Goal: Information Seeking & Learning: Learn about a topic

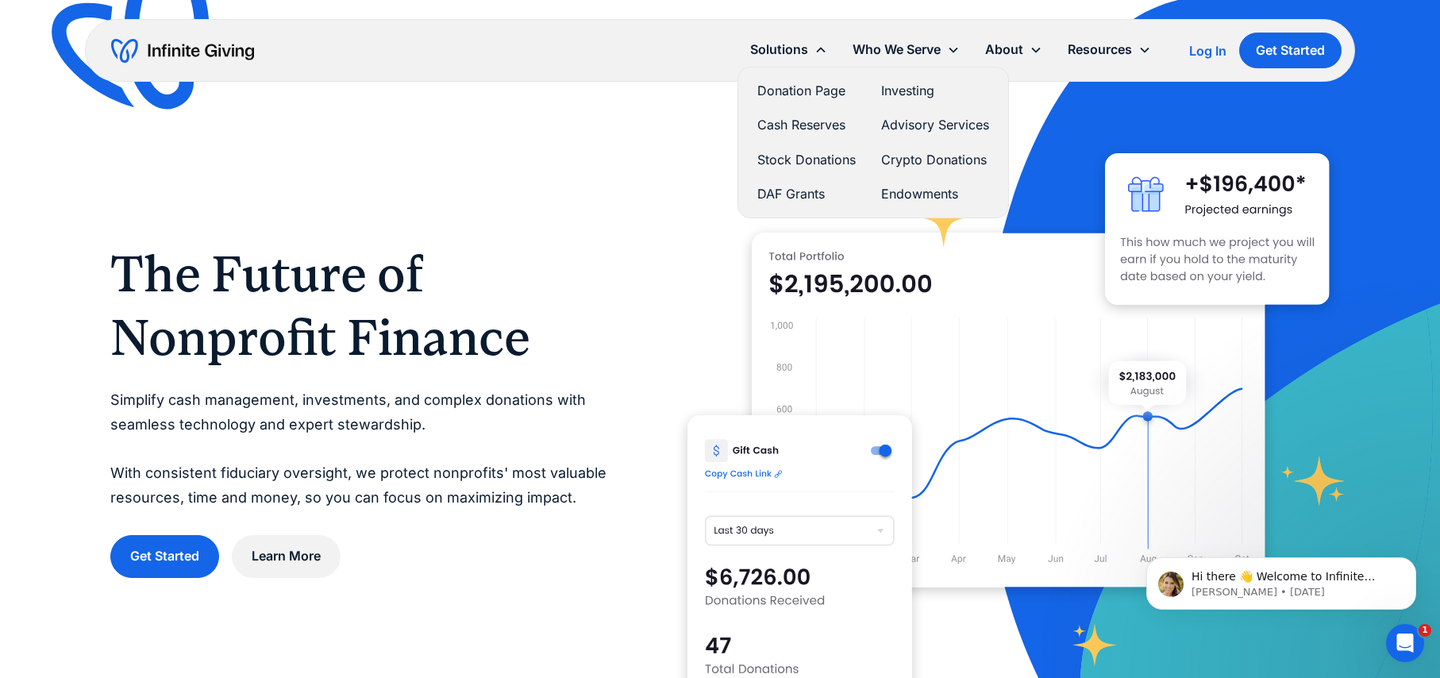
click at [787, 124] on link "Cash Reserves" at bounding box center [807, 124] width 98 height 21
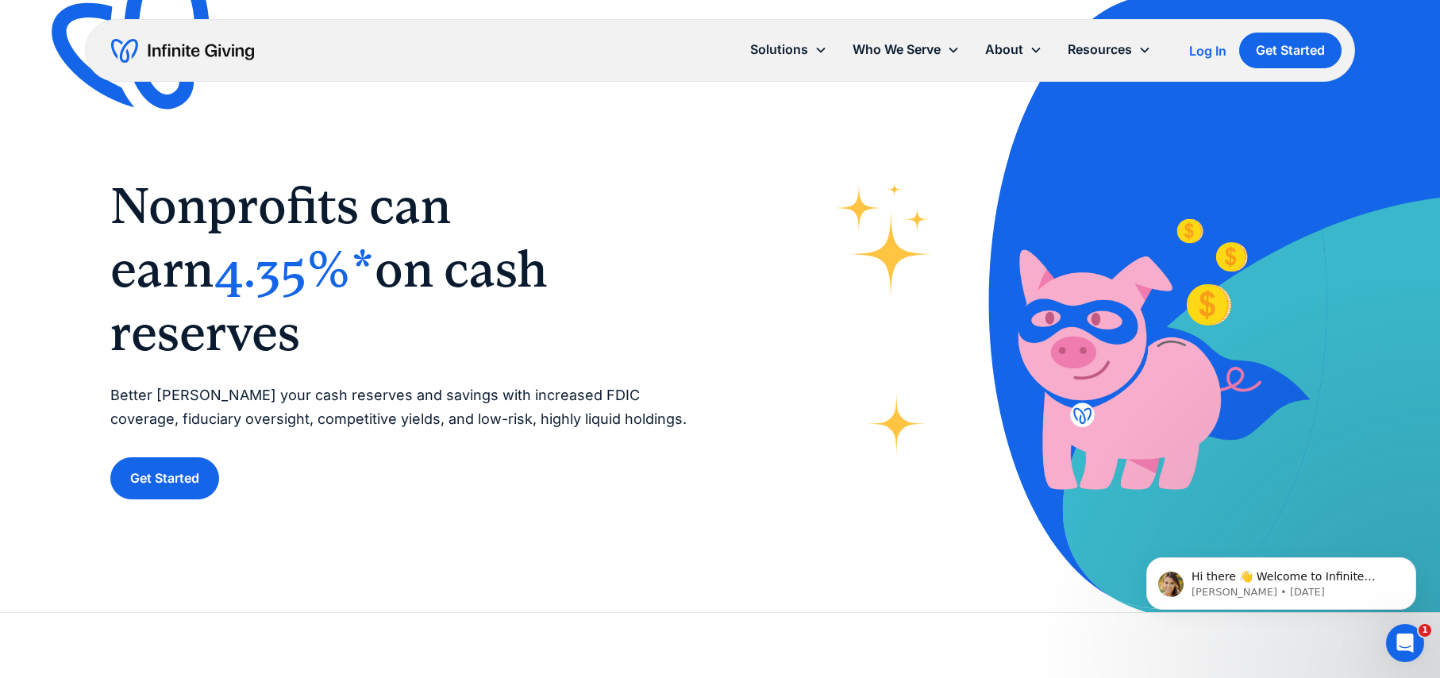
scroll to position [3, 0]
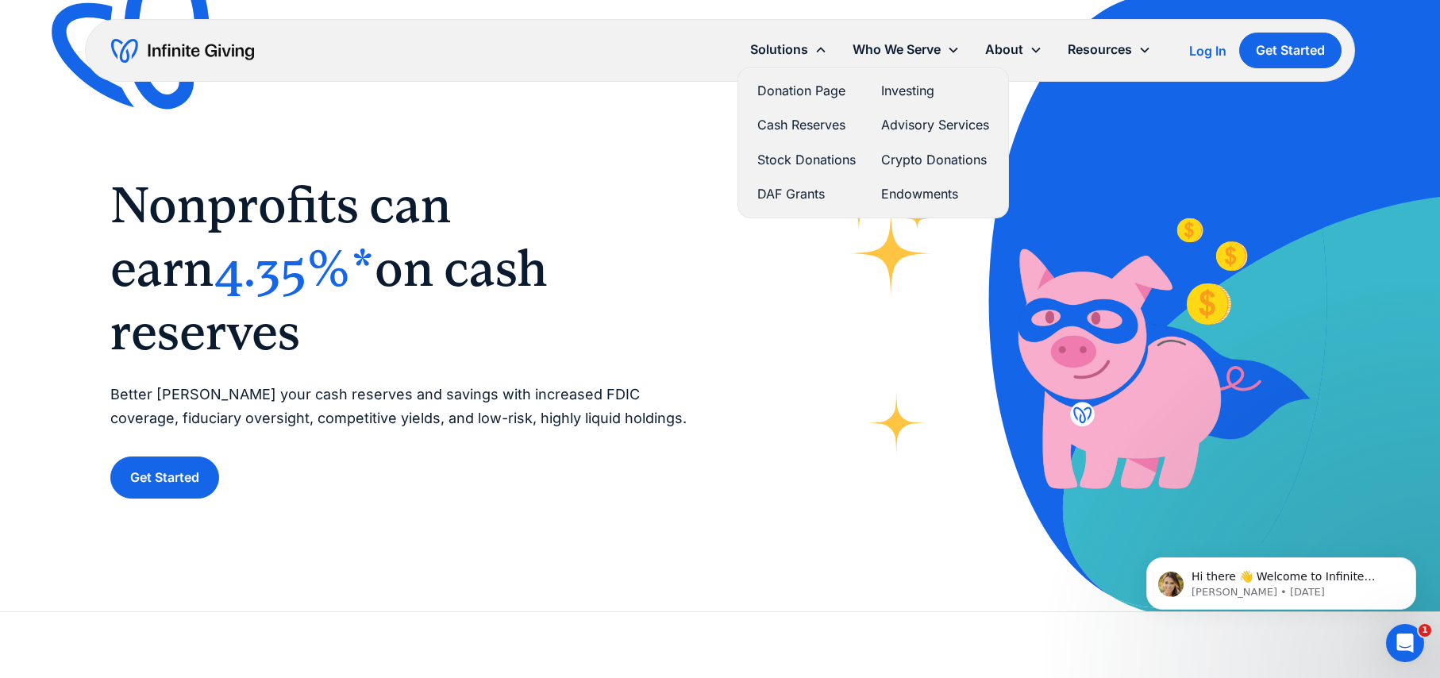
click at [807, 116] on link "Cash Reserves" at bounding box center [807, 124] width 98 height 21
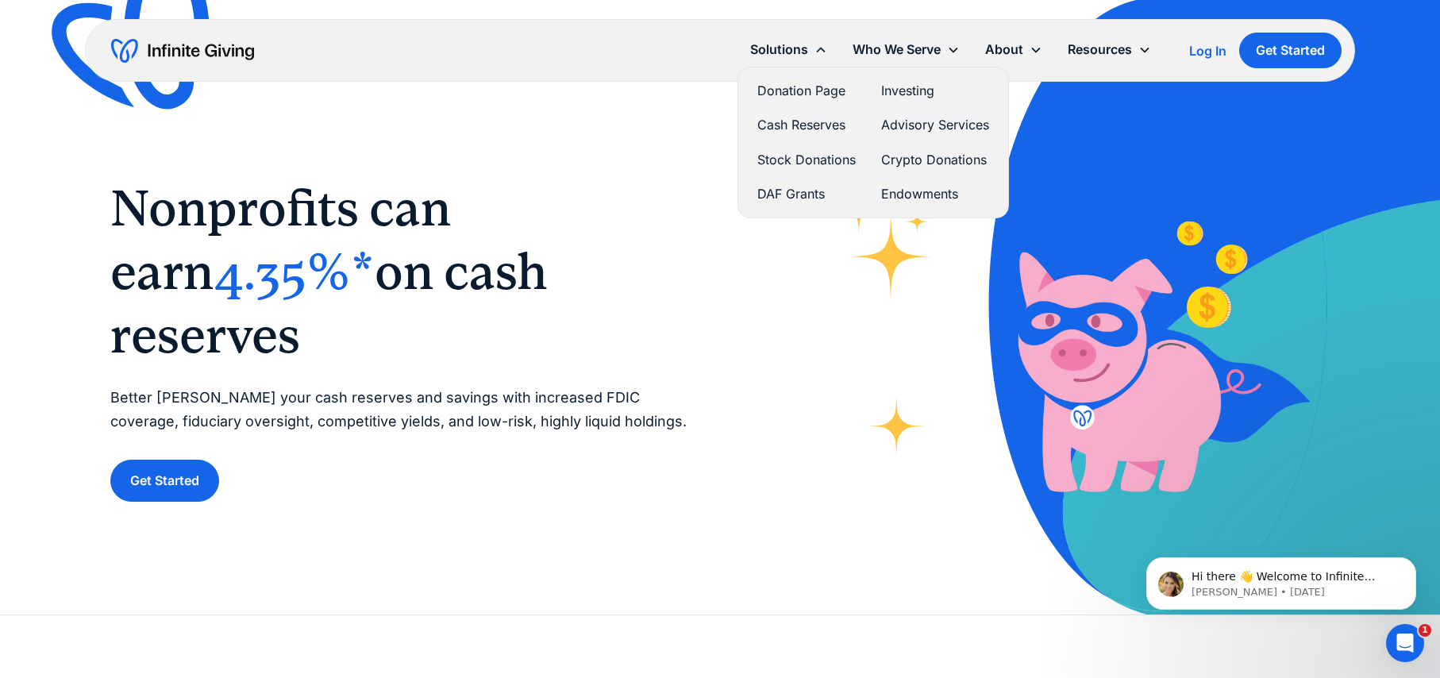
click at [912, 88] on link "Investing" at bounding box center [935, 90] width 108 height 21
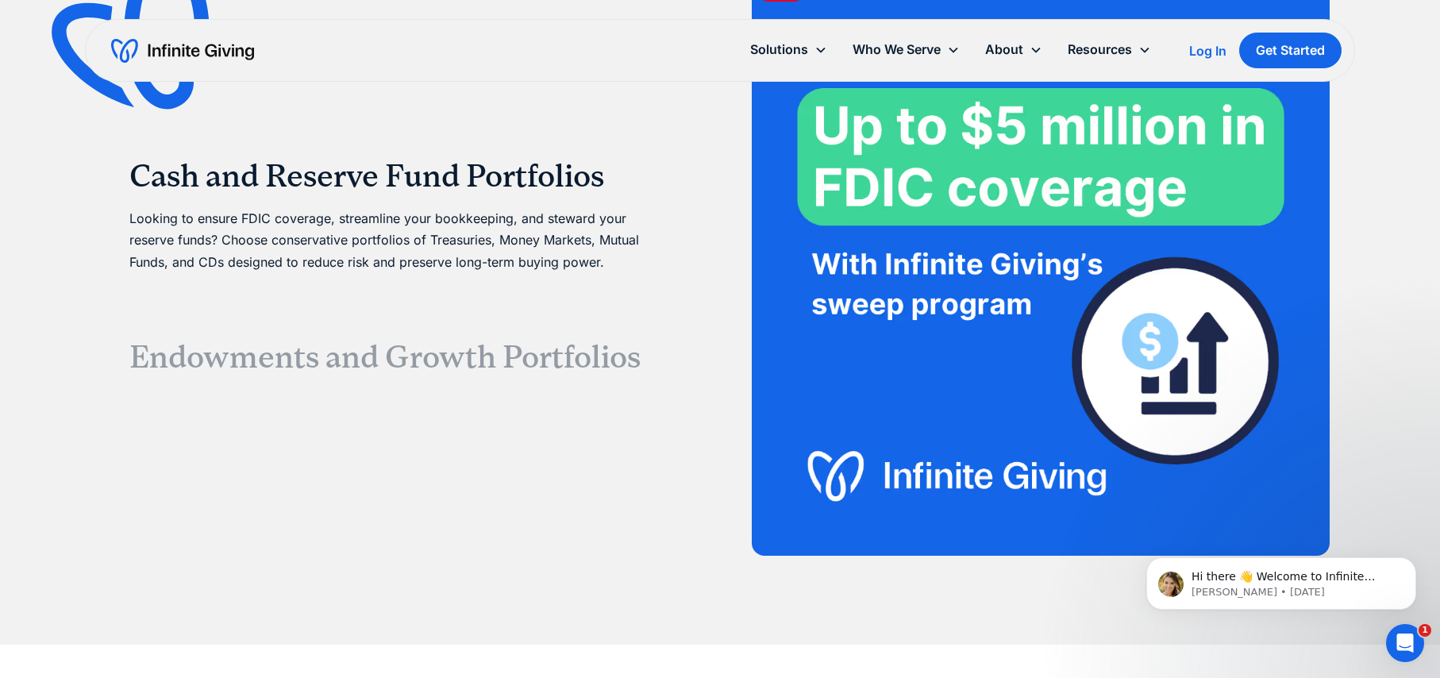
scroll to position [3099, 0]
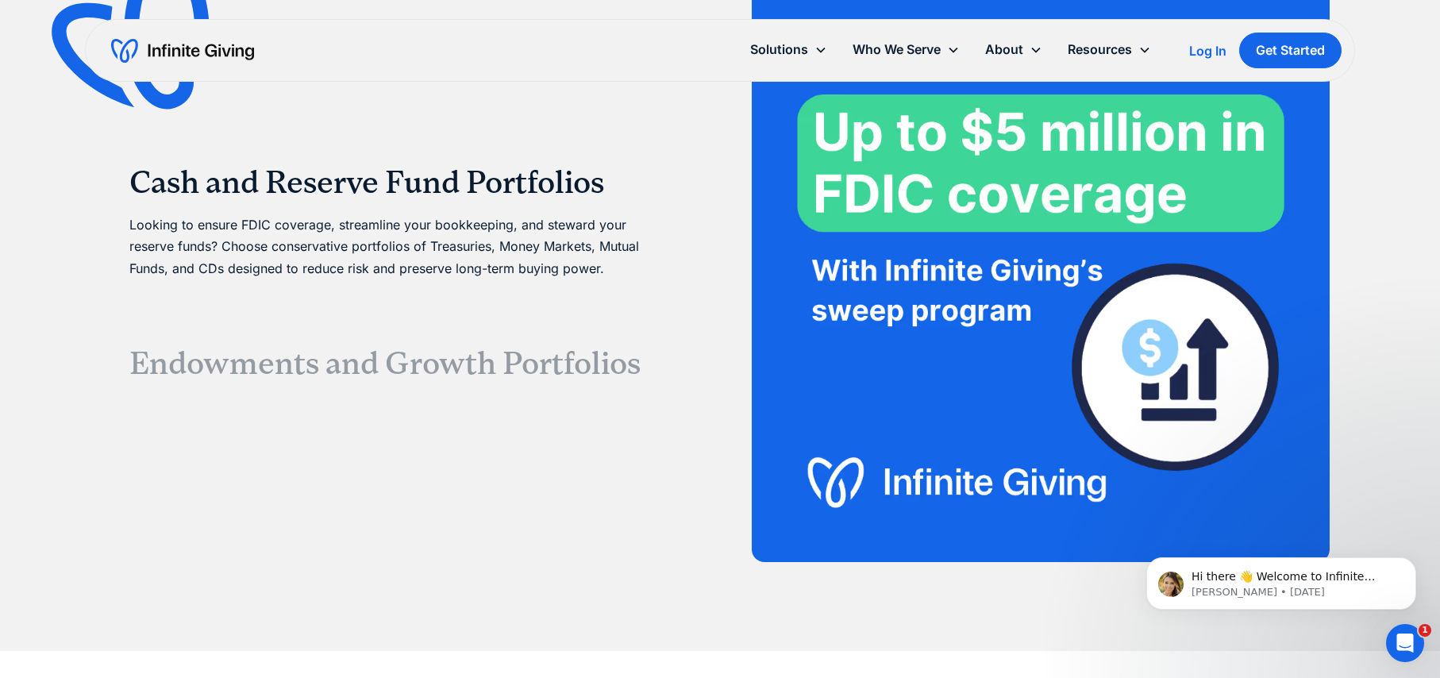
click at [373, 187] on h3 "Cash and Reserve Fund Portfolios" at bounding box center [399, 183] width 540 height 38
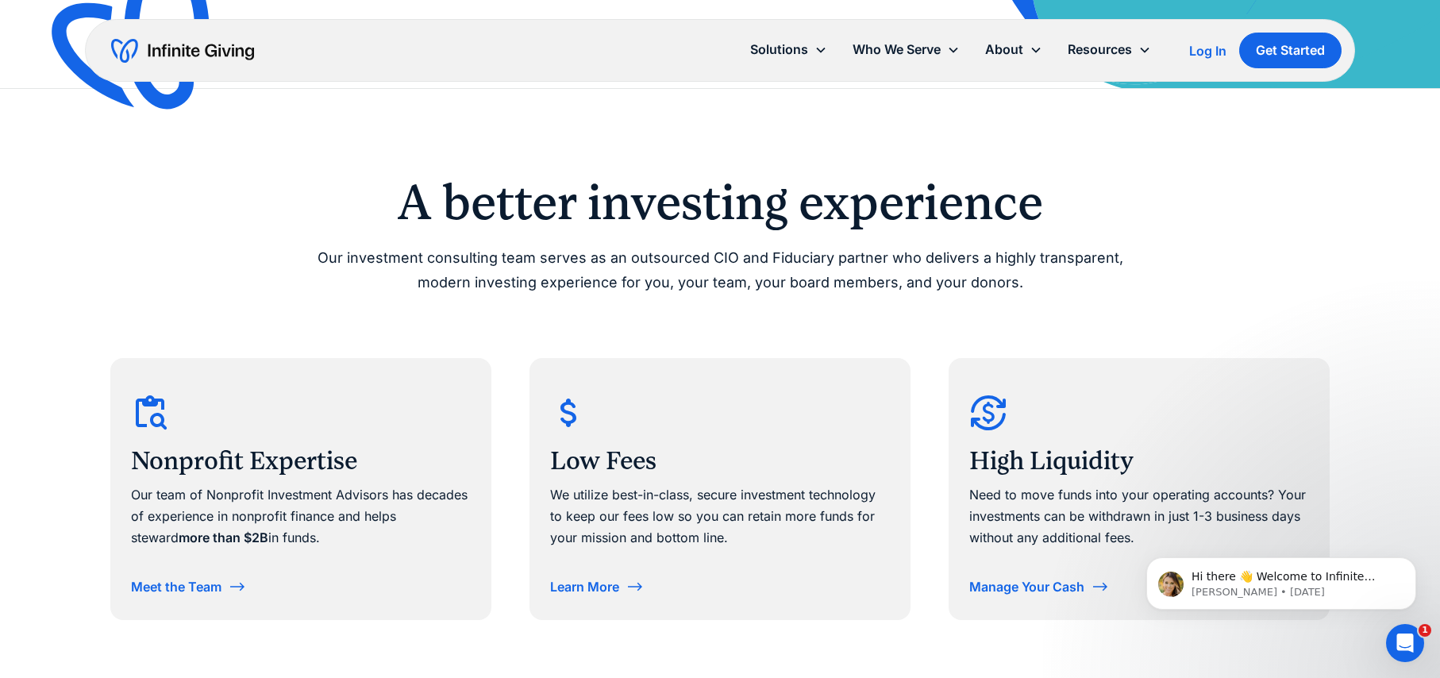
scroll to position [0, 0]
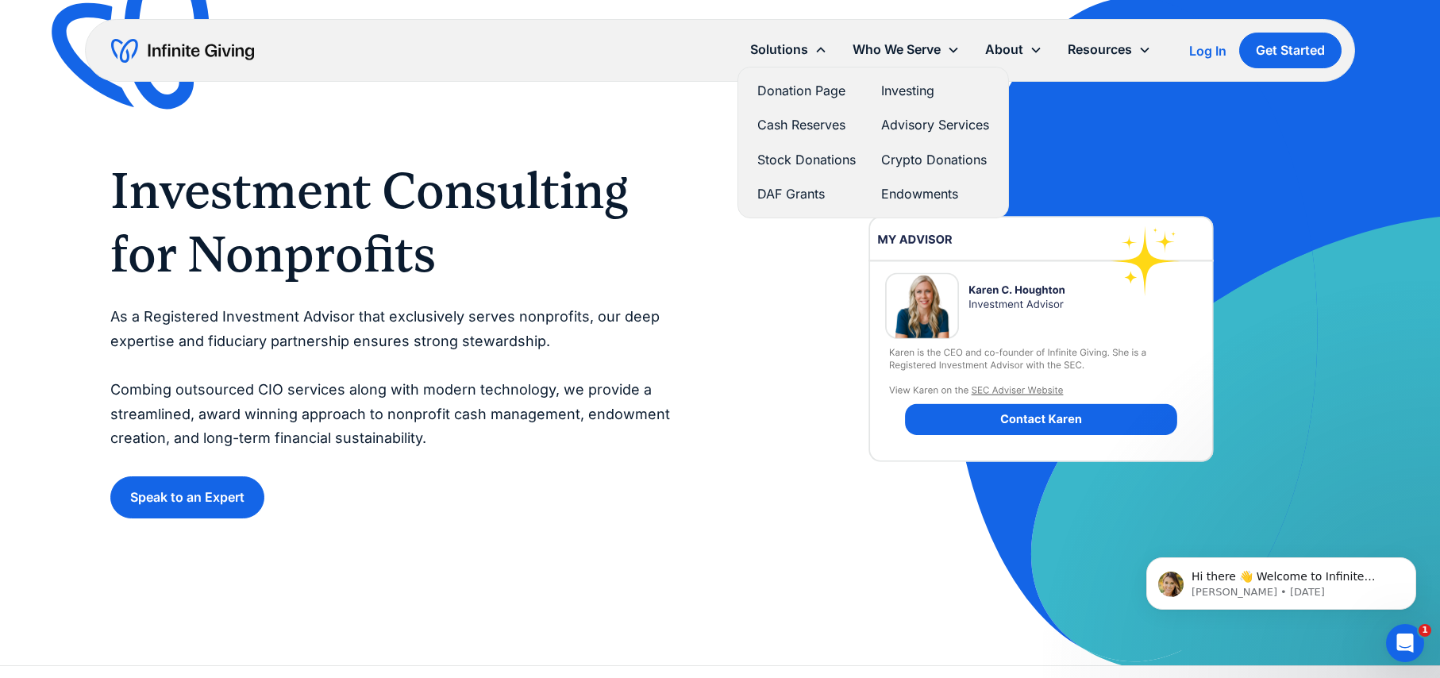
click at [790, 119] on link "Cash Reserves" at bounding box center [807, 124] width 98 height 21
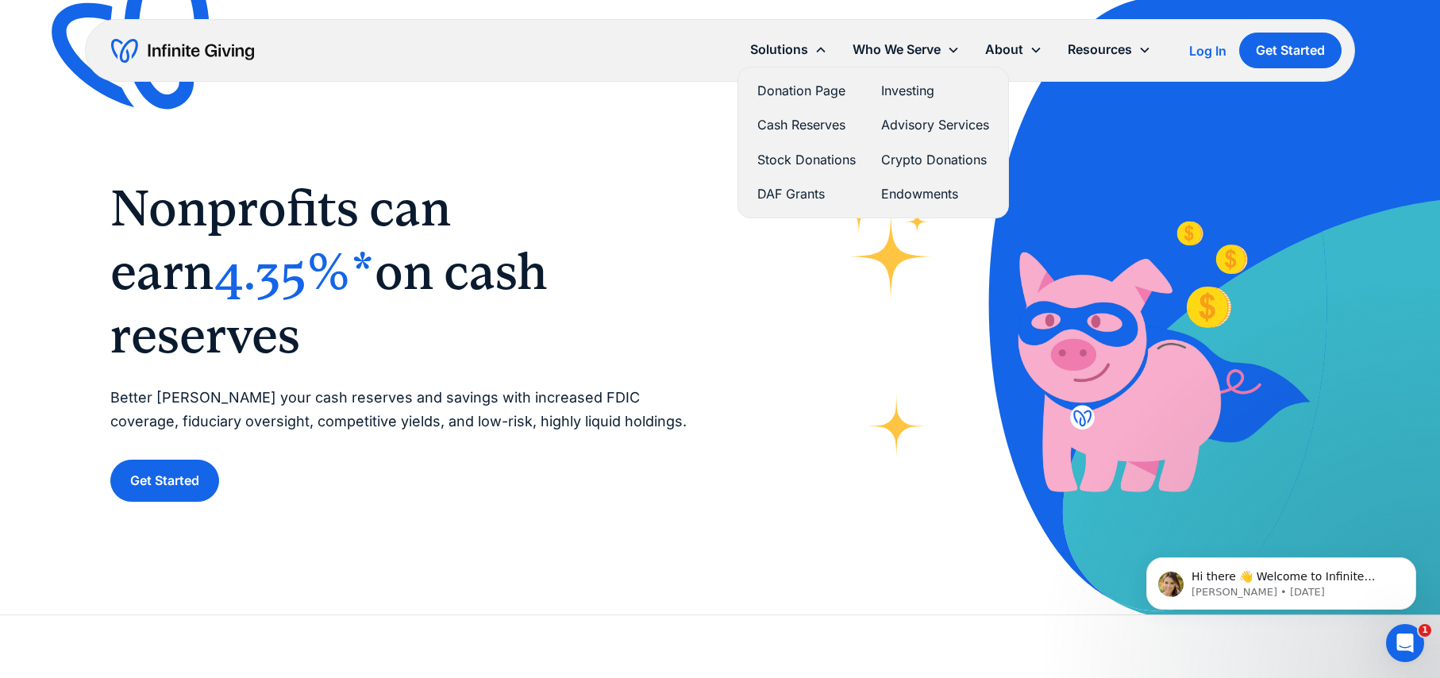
click at [920, 87] on link "Investing" at bounding box center [935, 90] width 108 height 21
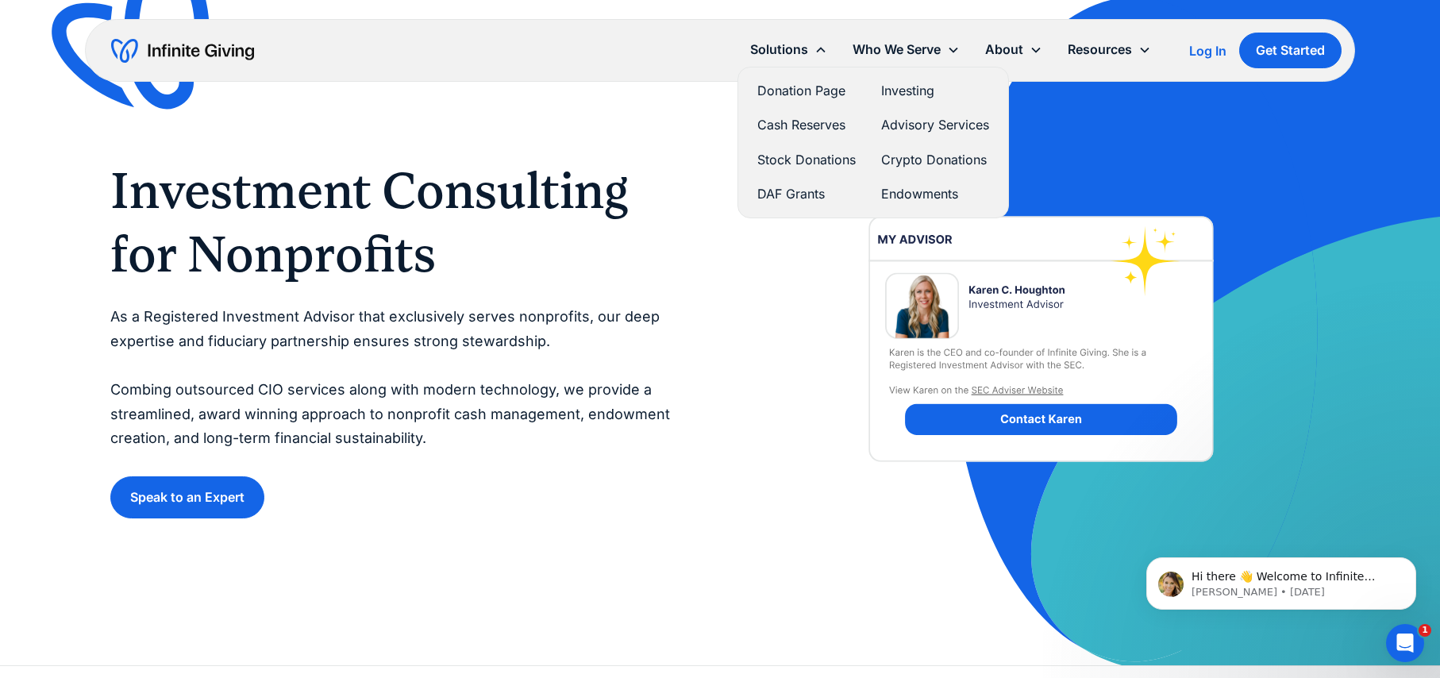
click at [773, 86] on link "Donation Page" at bounding box center [807, 90] width 98 height 21
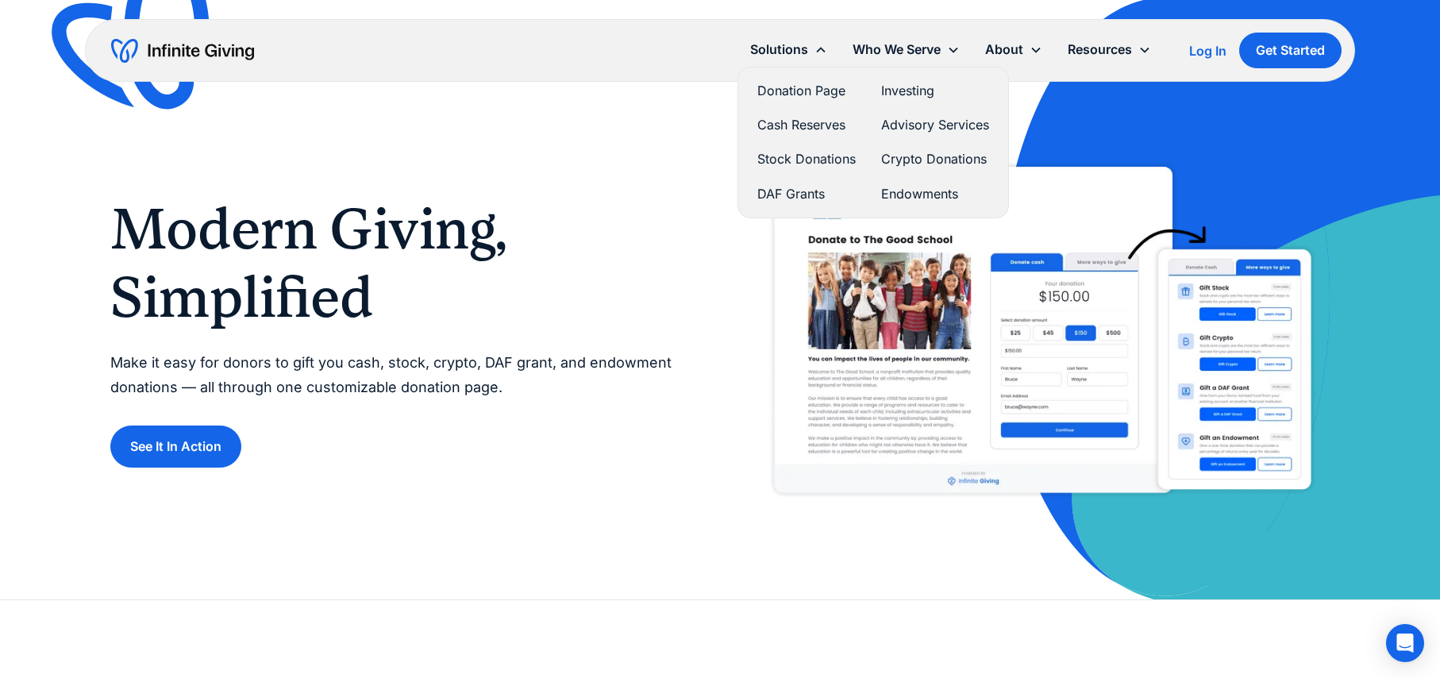
drag, startPoint x: 780, startPoint y: 47, endPoint x: 780, endPoint y: 77, distance: 30.2
click at [779, 47] on div "Solutions" at bounding box center [779, 49] width 58 height 21
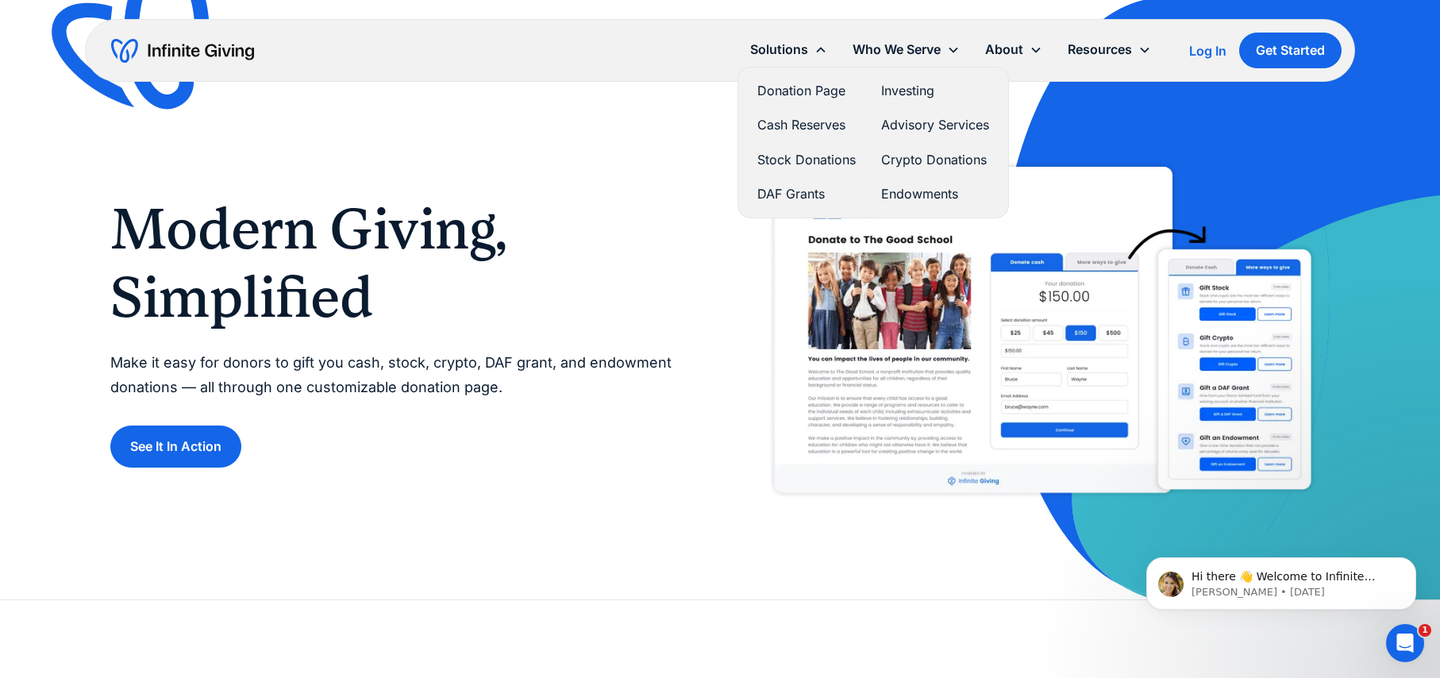
click at [782, 121] on link "Cash Reserves" at bounding box center [807, 124] width 98 height 21
